Goal: Transaction & Acquisition: Purchase product/service

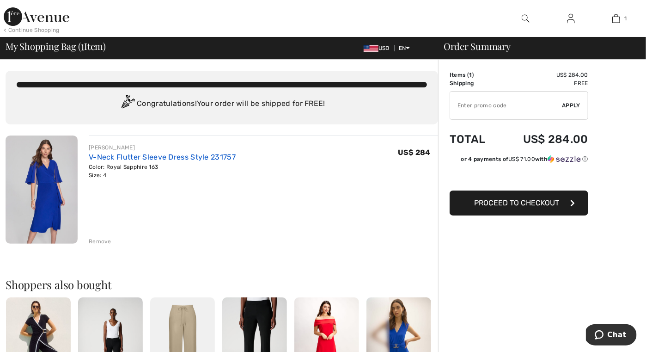
click at [196, 159] on link "V-Neck Flutter Sleeve Dress Style 231757" at bounding box center [162, 156] width 147 height 9
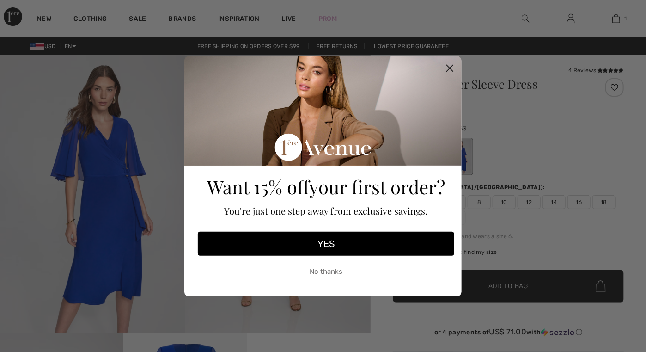
click at [450, 67] on icon "Close dialog" at bounding box center [450, 68] width 6 height 6
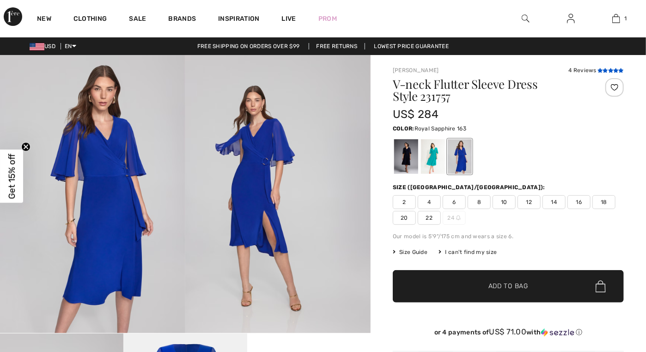
click at [608, 71] on icon at bounding box center [610, 70] width 5 height 5
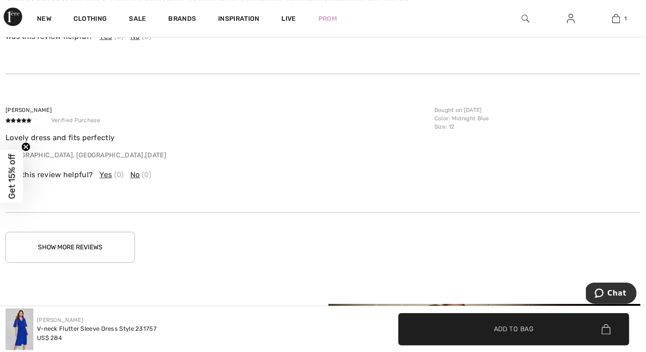
scroll to position [1183, 0]
click at [65, 233] on button "Show More Reviews" at bounding box center [70, 247] width 129 height 31
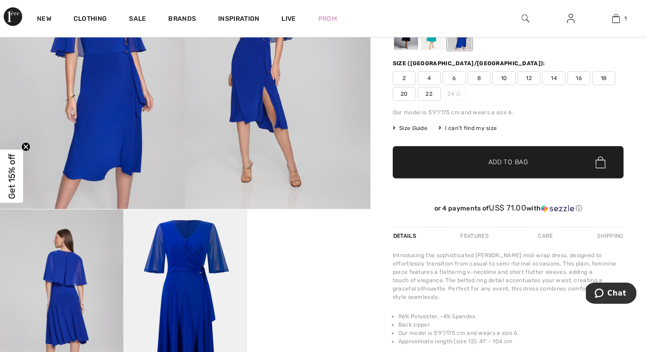
scroll to position [0, 0]
